Goal: Find specific page/section: Find specific page/section

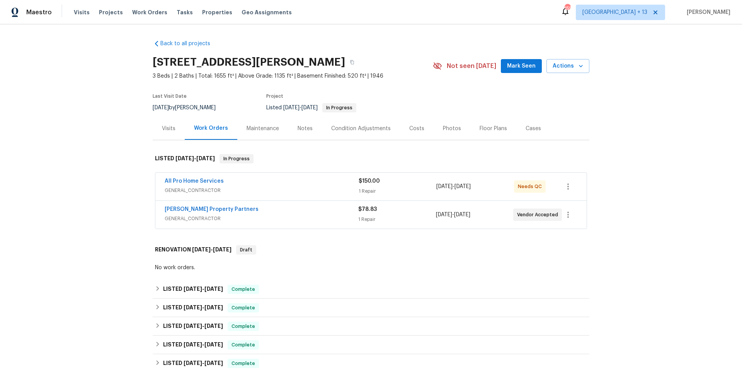
scroll to position [2, 0]
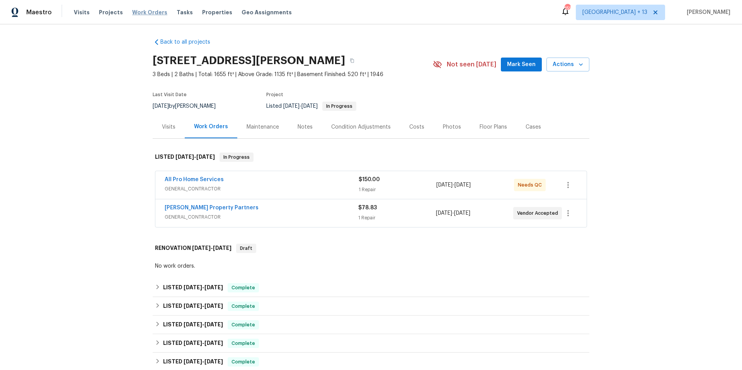
click at [135, 11] on span "Work Orders" at bounding box center [149, 12] width 35 height 8
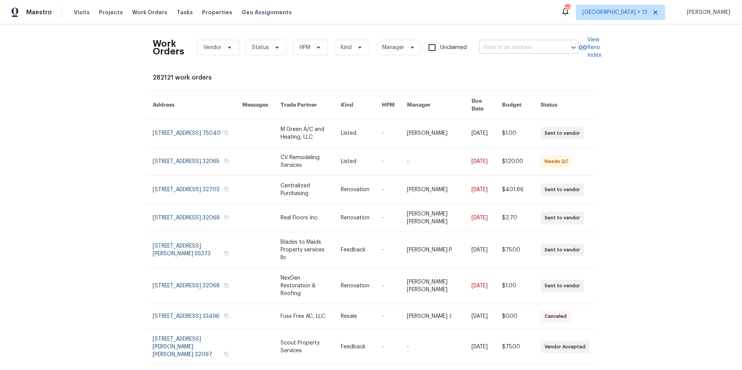
click at [502, 50] on input "text" at bounding box center [517, 48] width 77 height 12
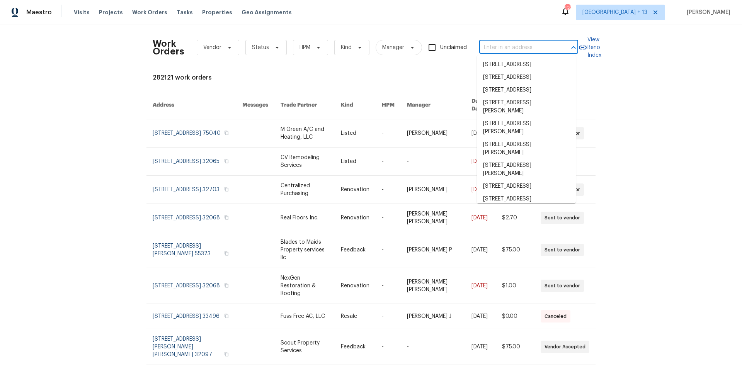
paste input "2 Royale Dr"
type input "2 Royale Dr"
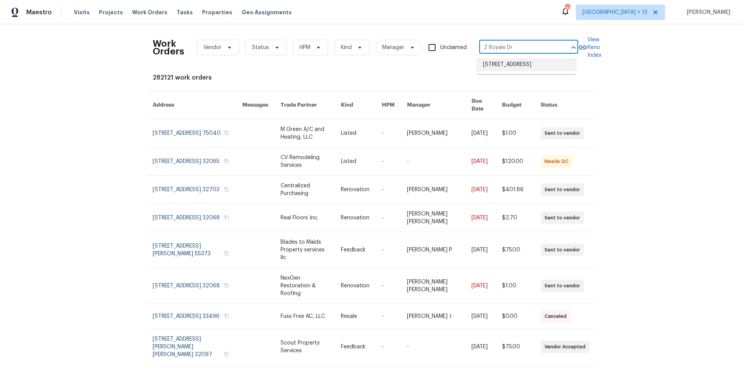
click at [519, 65] on li "[STREET_ADDRESS]" at bounding box center [526, 64] width 99 height 13
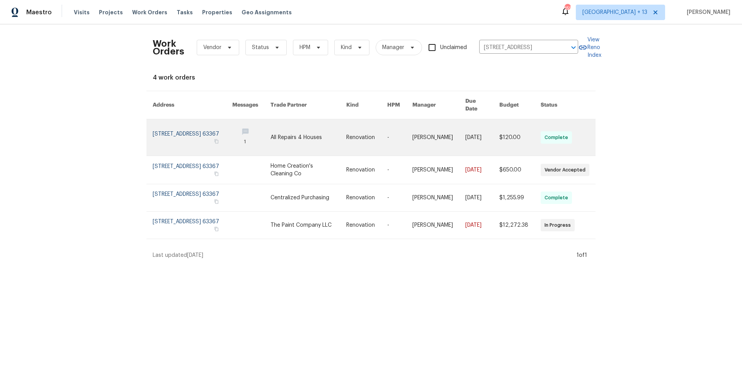
click at [153, 127] on link at bounding box center [193, 137] width 80 height 36
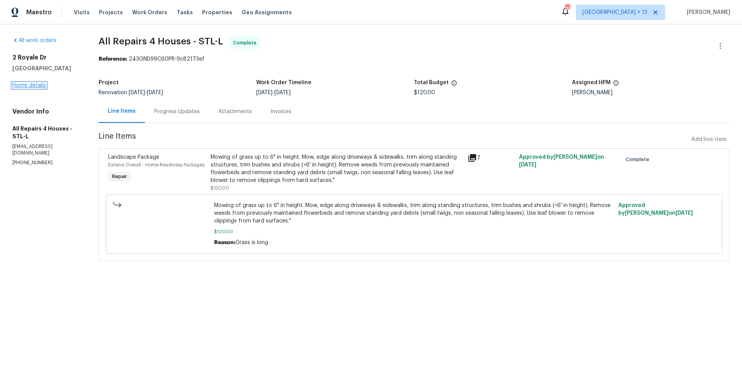
click at [34, 88] on link "Home details" at bounding box center [29, 85] width 34 height 5
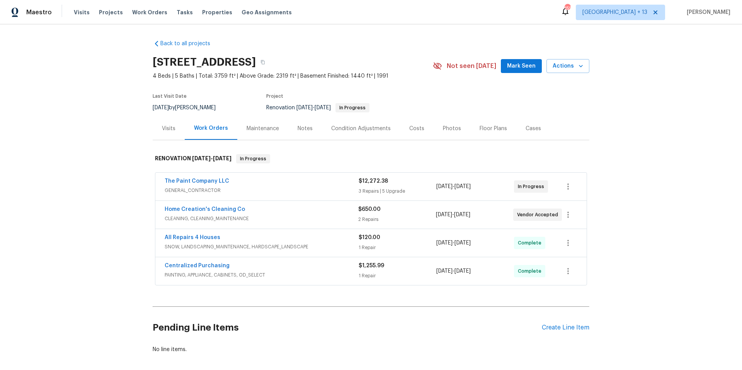
click at [317, 187] on span "GENERAL_CONTRACTOR" at bounding box center [262, 191] width 194 height 8
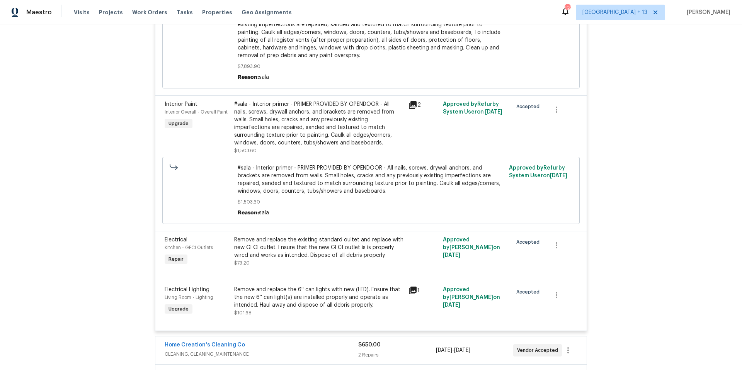
scroll to position [831, 0]
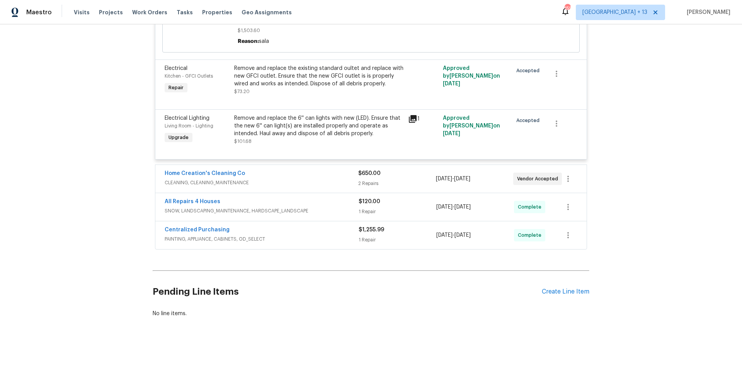
click at [267, 179] on span "CLEANING, CLEANING_MAINTENANCE" at bounding box center [262, 183] width 194 height 8
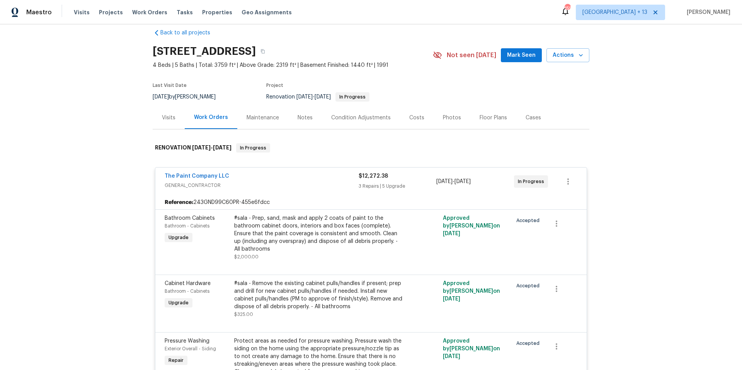
scroll to position [0, 0]
